Goal: Information Seeking & Learning: Learn about a topic

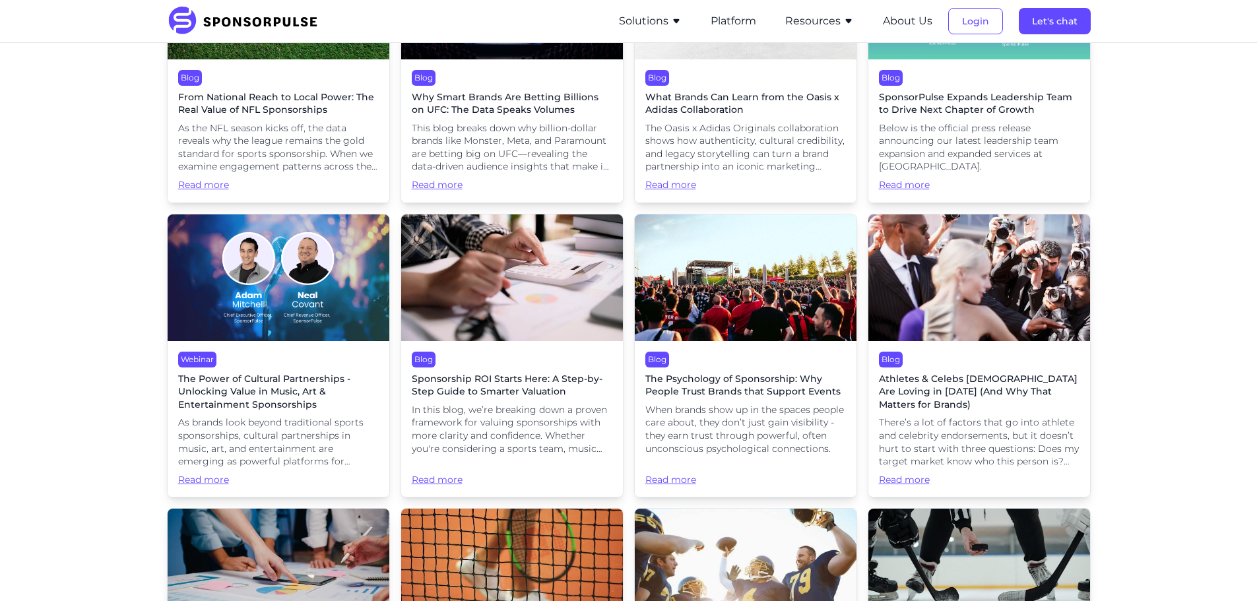
scroll to position [1578, 0]
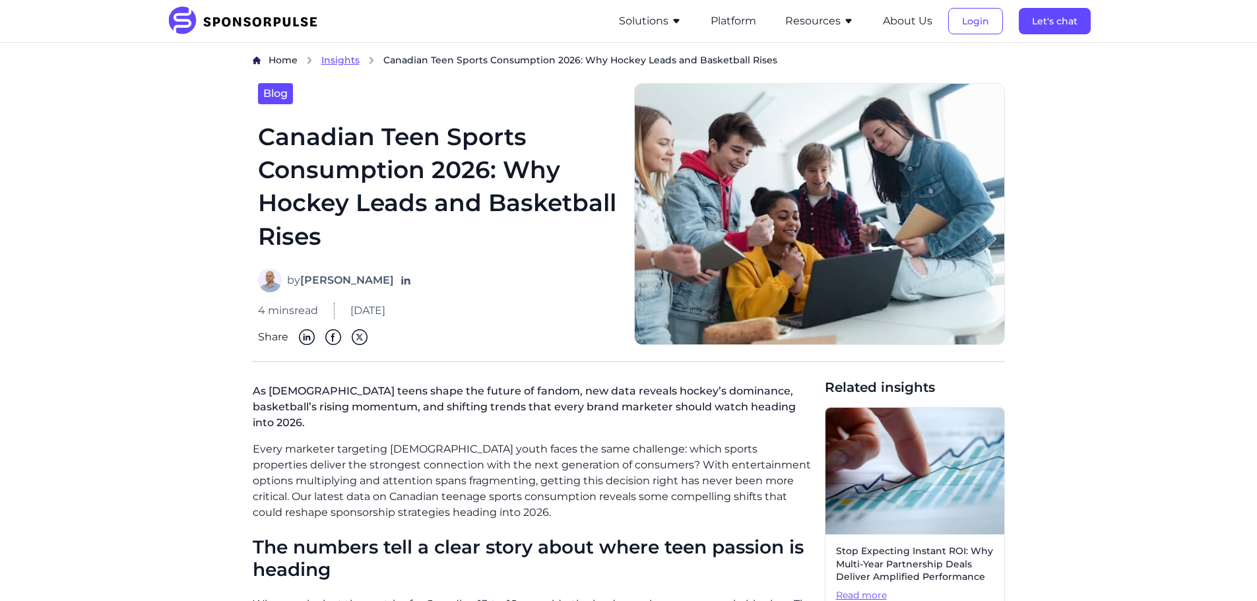
click at [334, 56] on span "Insights" at bounding box center [340, 60] width 38 height 12
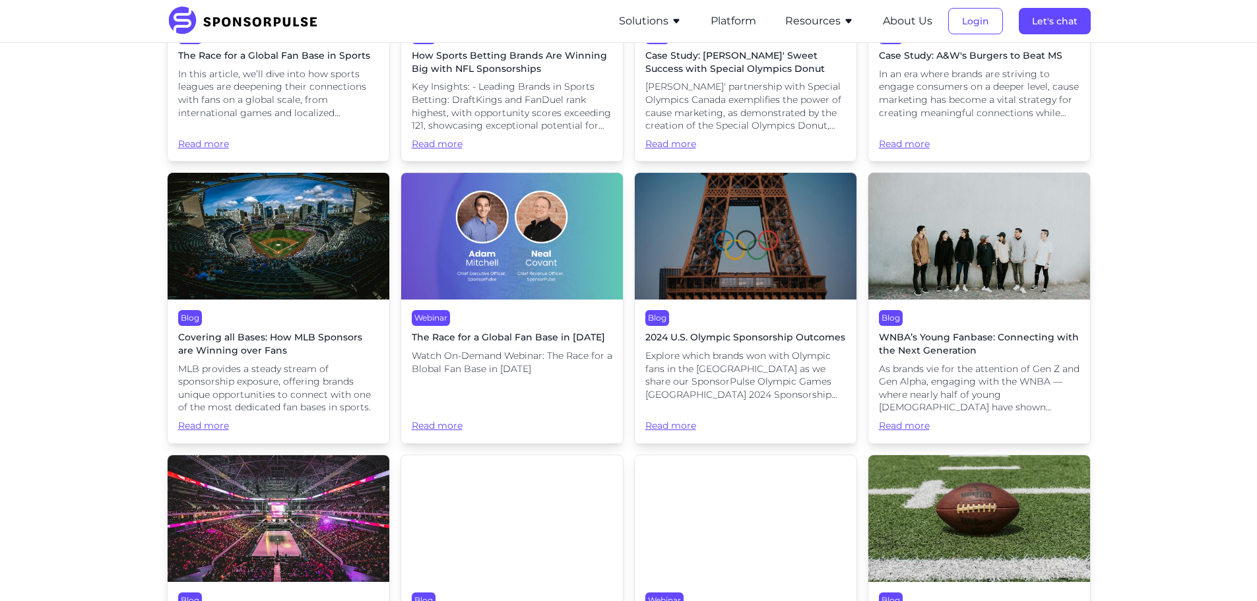
scroll to position [4207, 0]
